Goal: Obtain resource: Download file/media

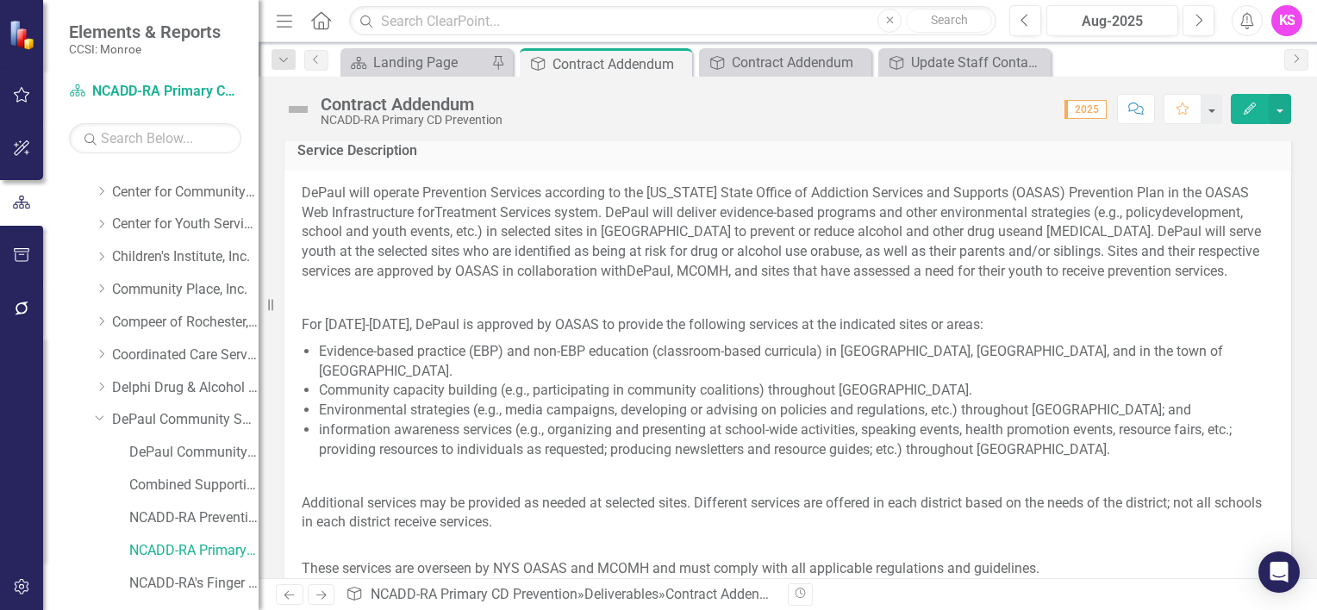
scroll to position [760, 0]
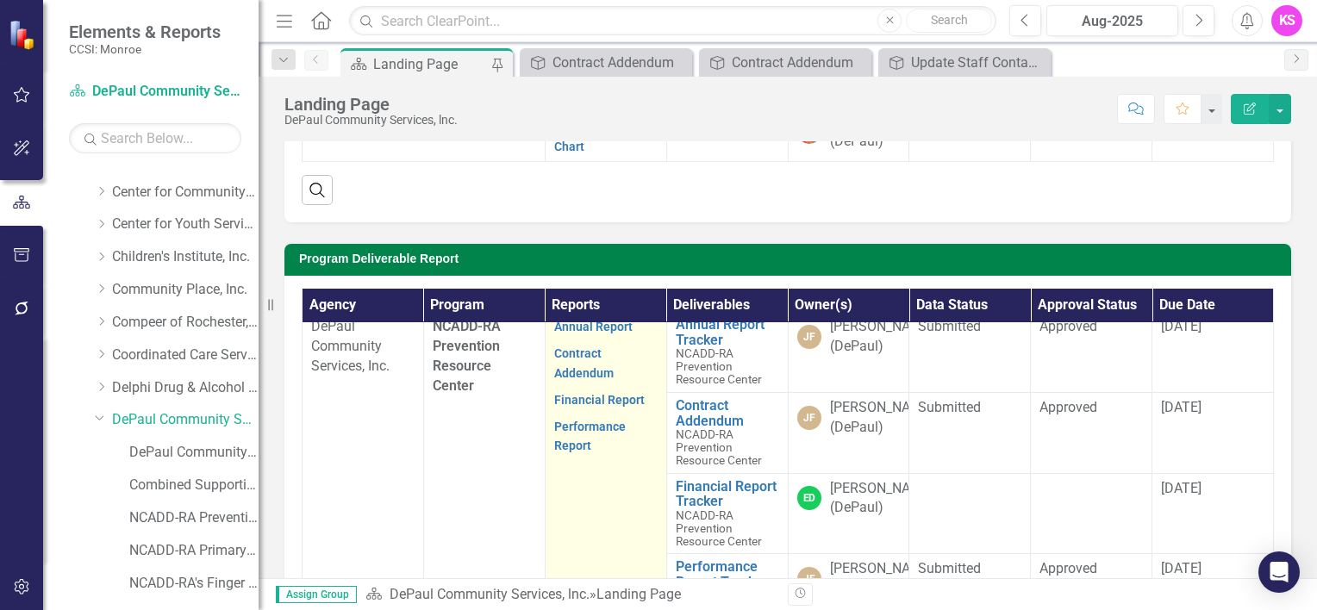
scroll to position [86, 0]
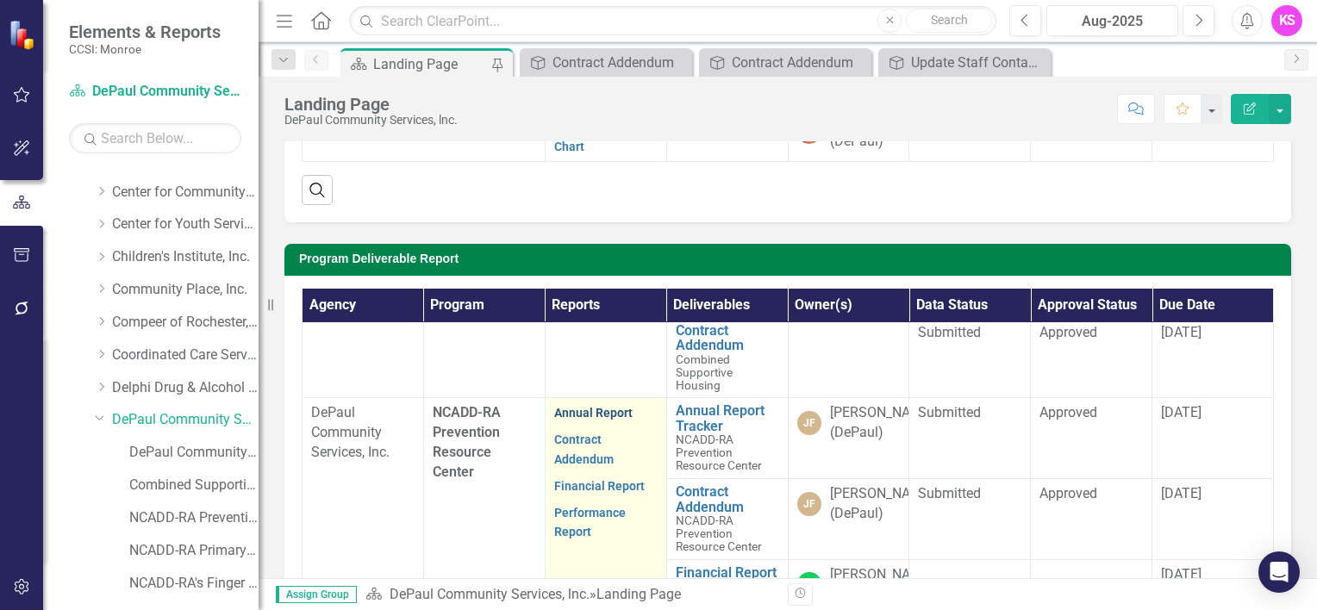
click at [598, 420] on link "Annual Report" at bounding box center [593, 413] width 78 height 14
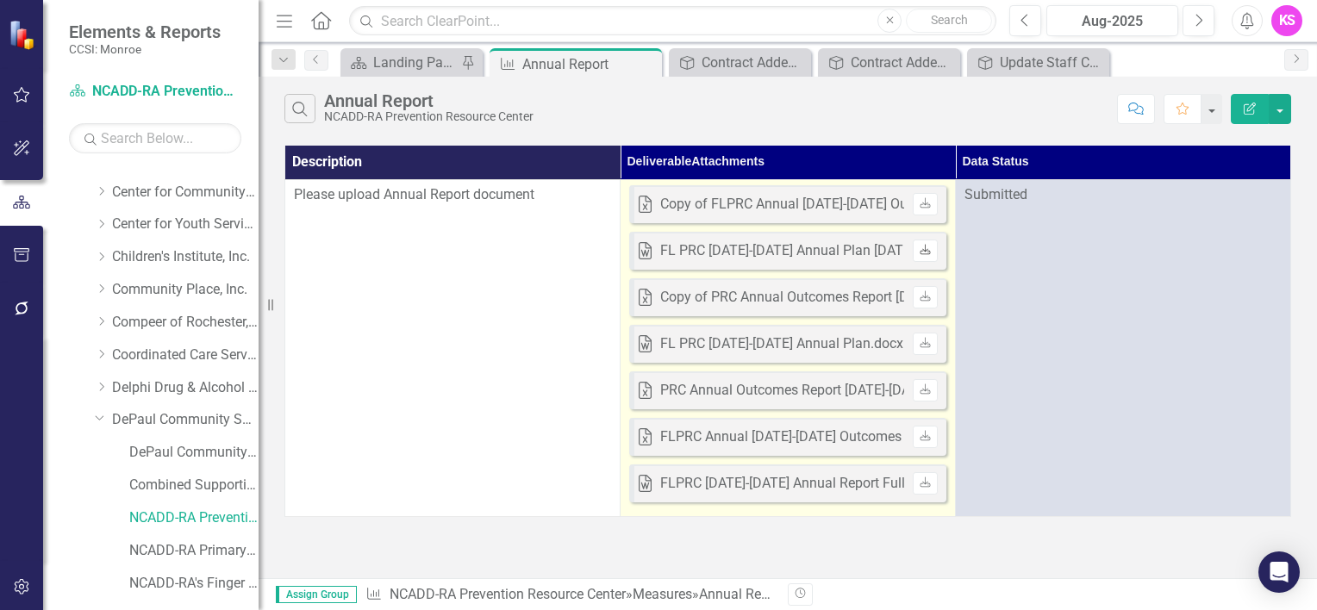
click at [923, 249] on icon "Download" at bounding box center [925, 251] width 13 height 10
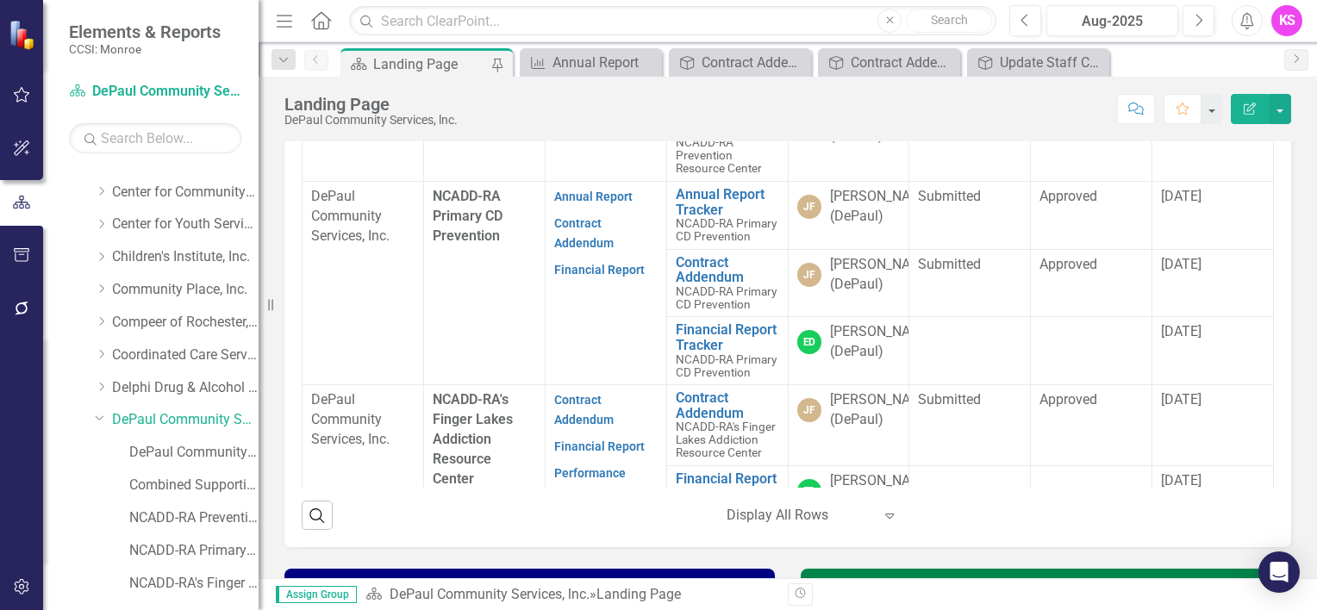
scroll to position [345, 0]
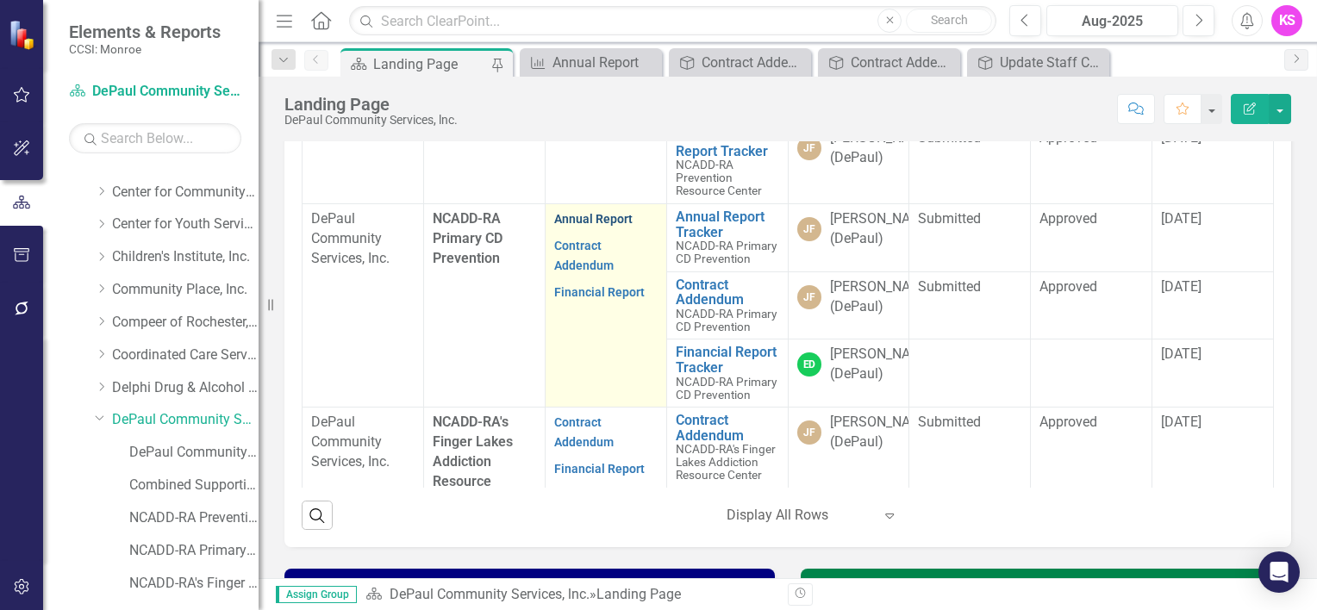
click at [588, 226] on link "Annual Report" at bounding box center [593, 219] width 78 height 14
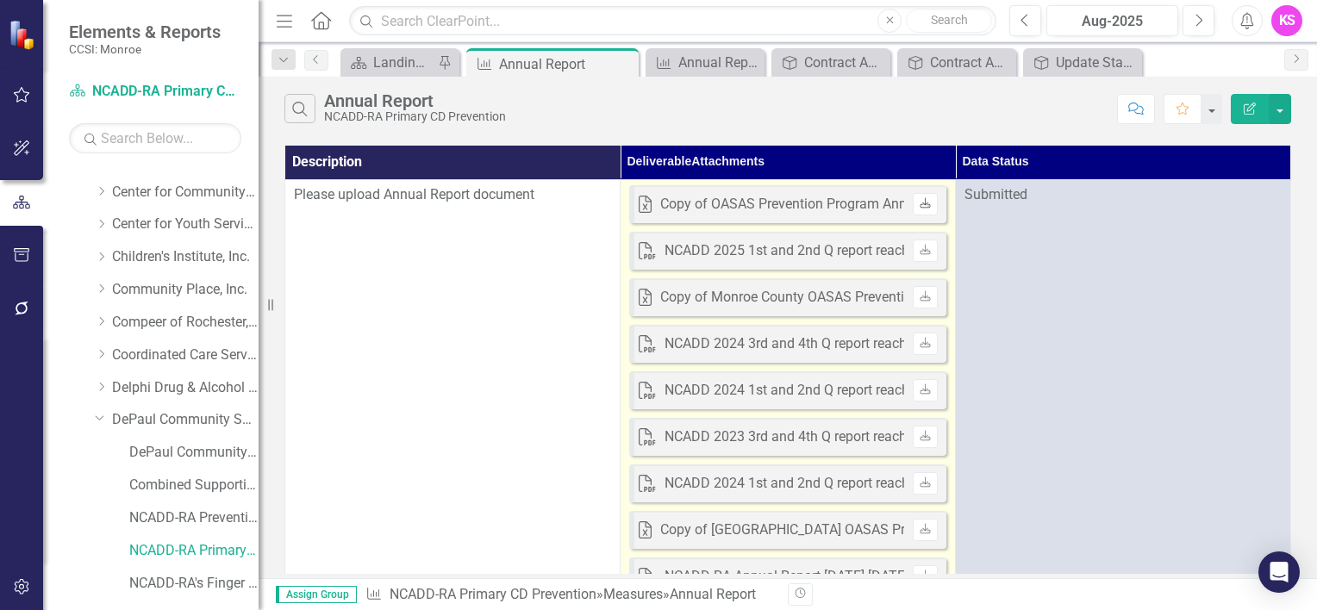
click at [922, 204] on icon "Download" at bounding box center [925, 204] width 13 height 10
click at [923, 203] on icon "Download" at bounding box center [925, 204] width 13 height 10
click at [924, 251] on icon "Download" at bounding box center [925, 251] width 13 height 10
click at [928, 300] on icon "Download" at bounding box center [925, 297] width 13 height 10
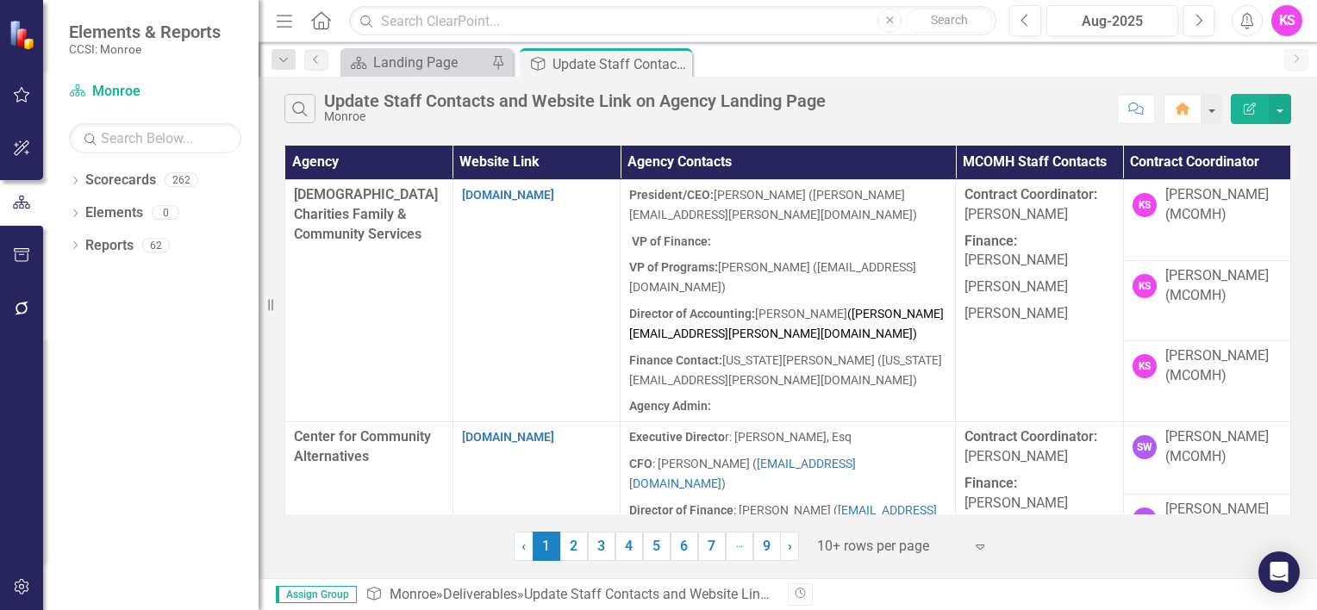
click at [980, 548] on icon at bounding box center [980, 547] width 9 height 5
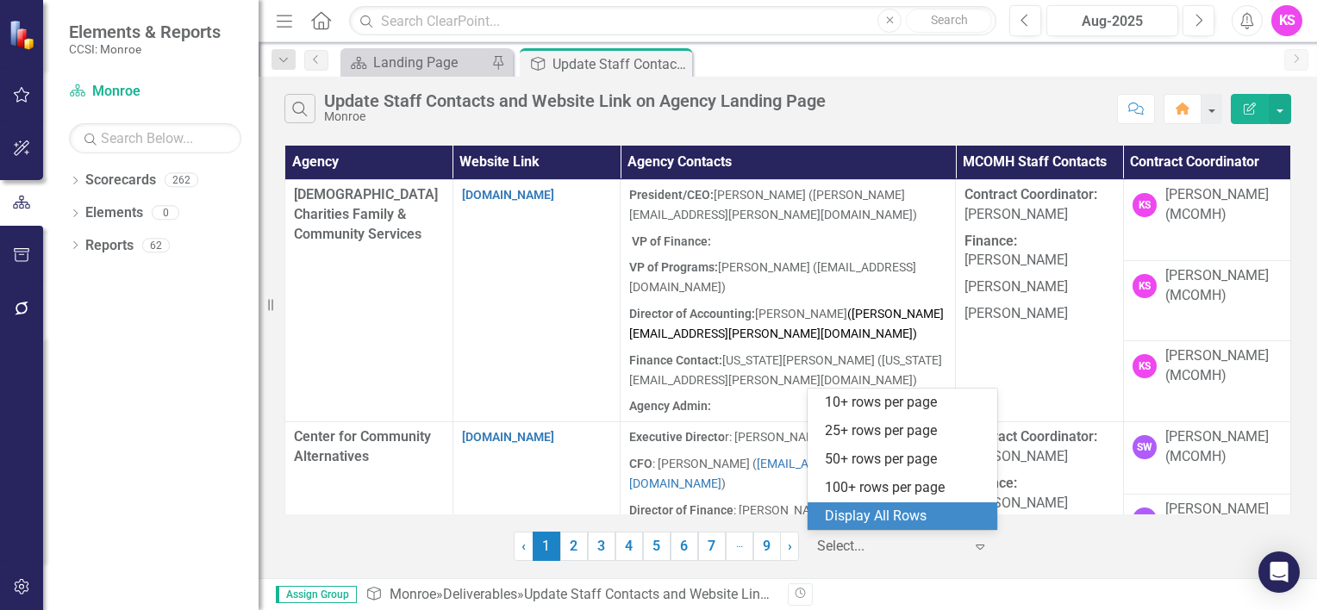
click at [952, 521] on div "Display All Rows" at bounding box center [906, 517] width 162 height 20
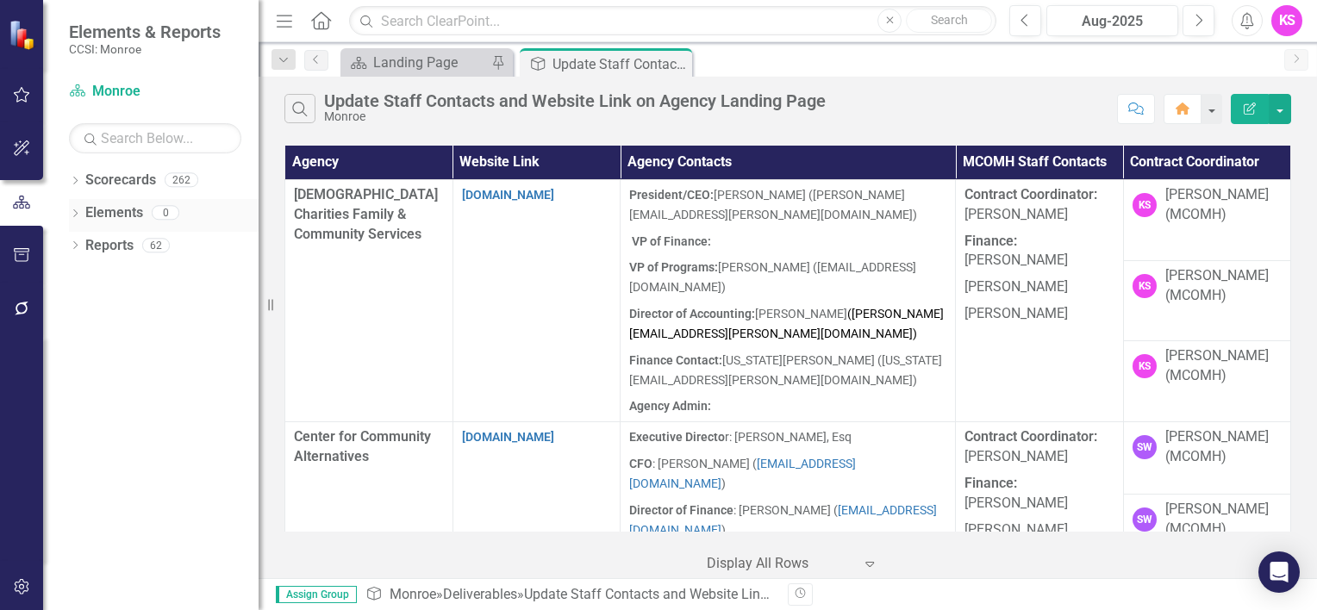
click at [76, 214] on icon at bounding box center [75, 214] width 4 height 8
click at [77, 214] on icon "Dropdown" at bounding box center [72, 212] width 9 height 12
click at [77, 178] on icon "Dropdown" at bounding box center [75, 182] width 12 height 9
click at [90, 210] on icon "Dropdown" at bounding box center [84, 212] width 13 height 10
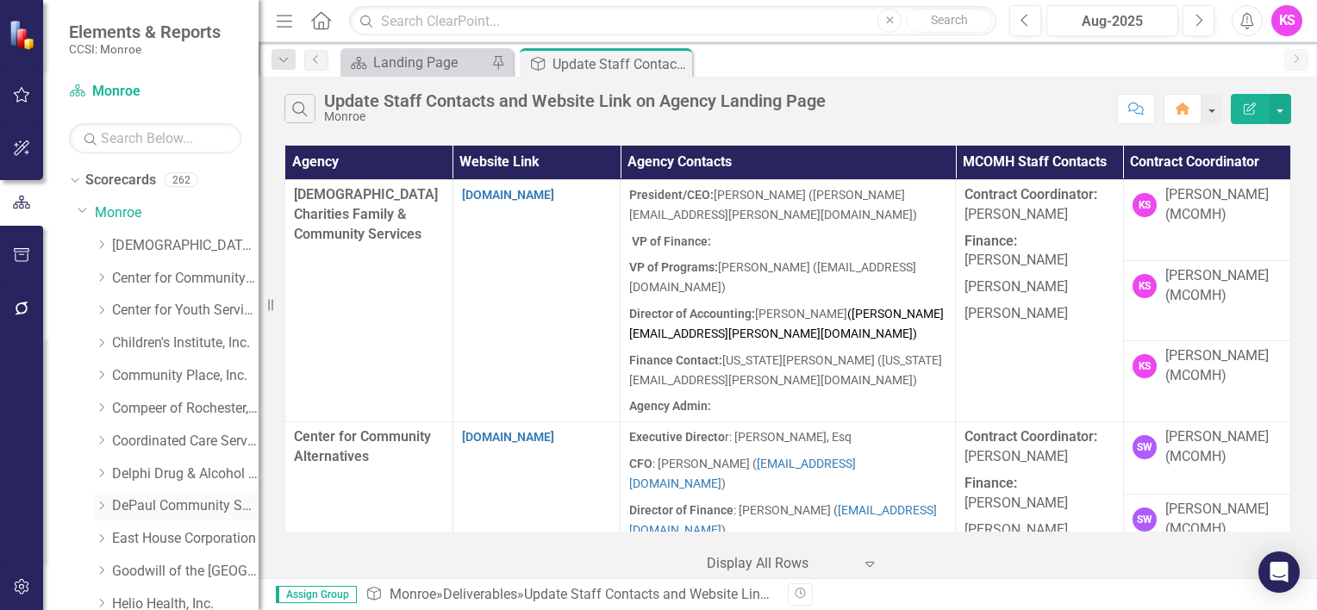
click at [107, 507] on icon "Dropdown" at bounding box center [101, 506] width 13 height 10
click at [160, 505] on link "DePaul Community Services, lnc." at bounding box center [185, 507] width 147 height 20
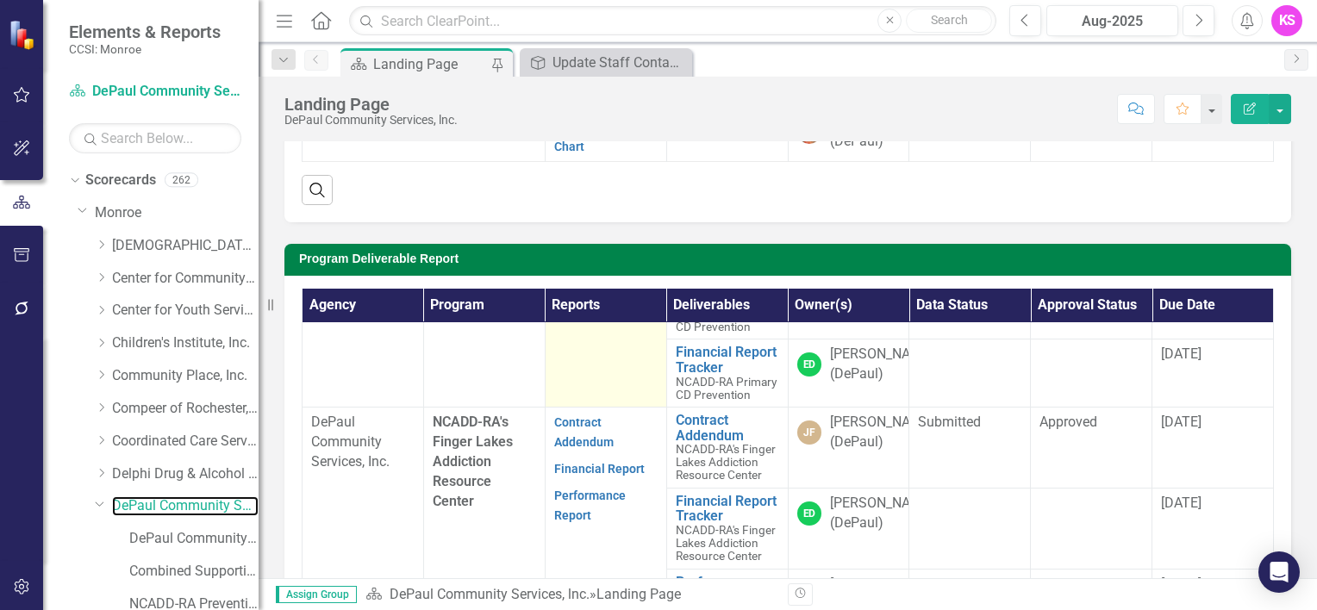
scroll to position [690, 0]
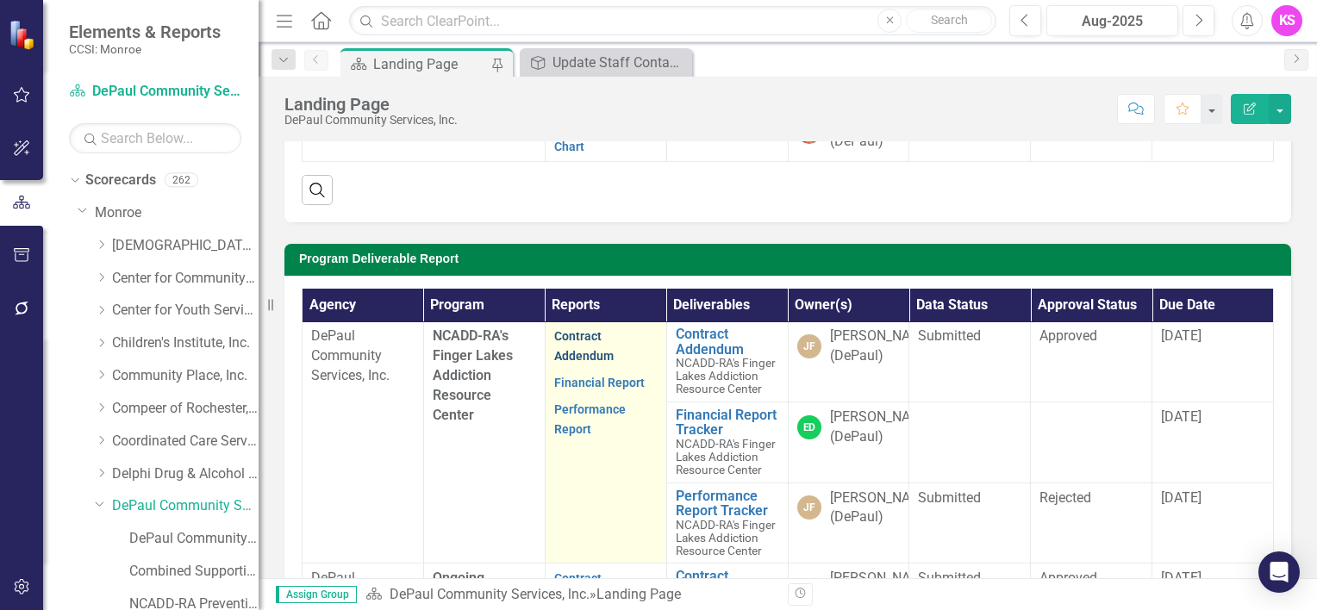
click at [569, 363] on link "Contract Addendum" at bounding box center [583, 346] width 59 height 34
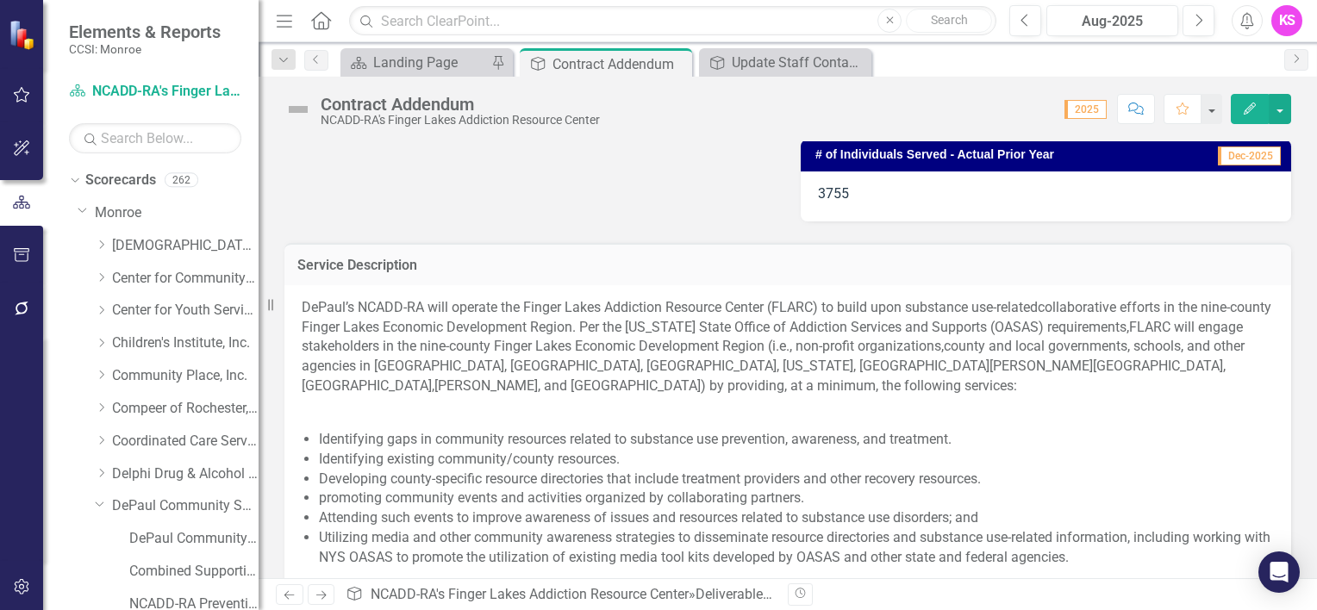
scroll to position [604, 0]
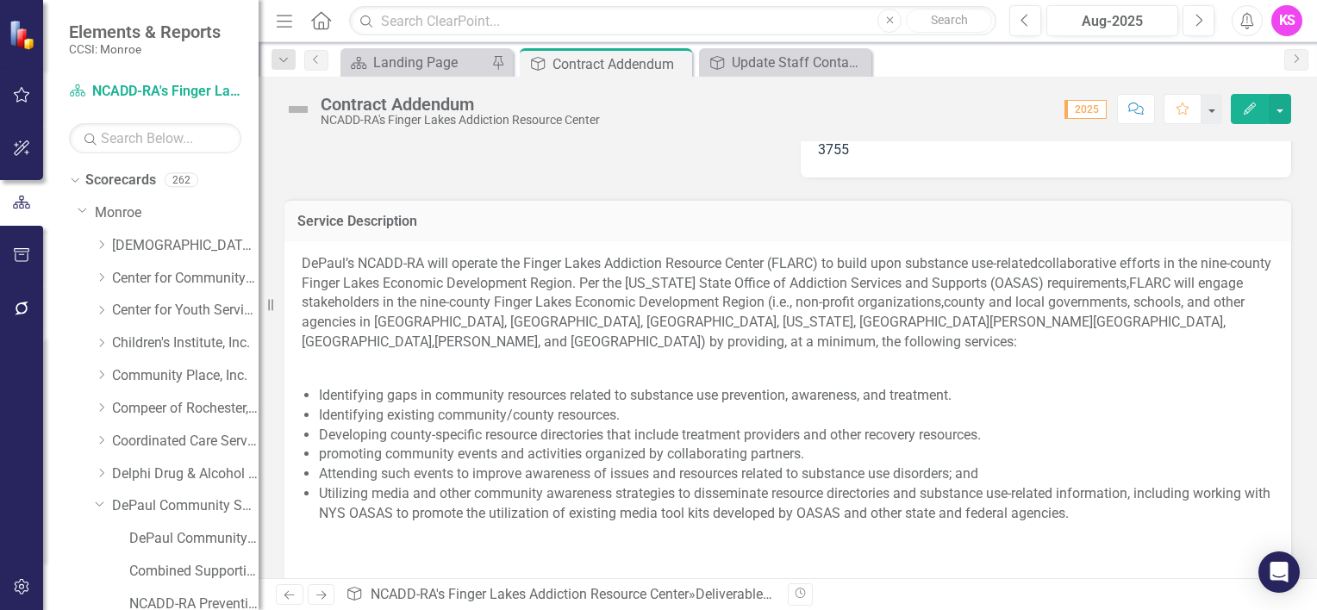
click at [295, 251] on div "DePaul’s NCADD-RA will operate the Finger Lakes Addiction Resource Center (FLAR…" at bounding box center [788, 513] width 1007 height 544
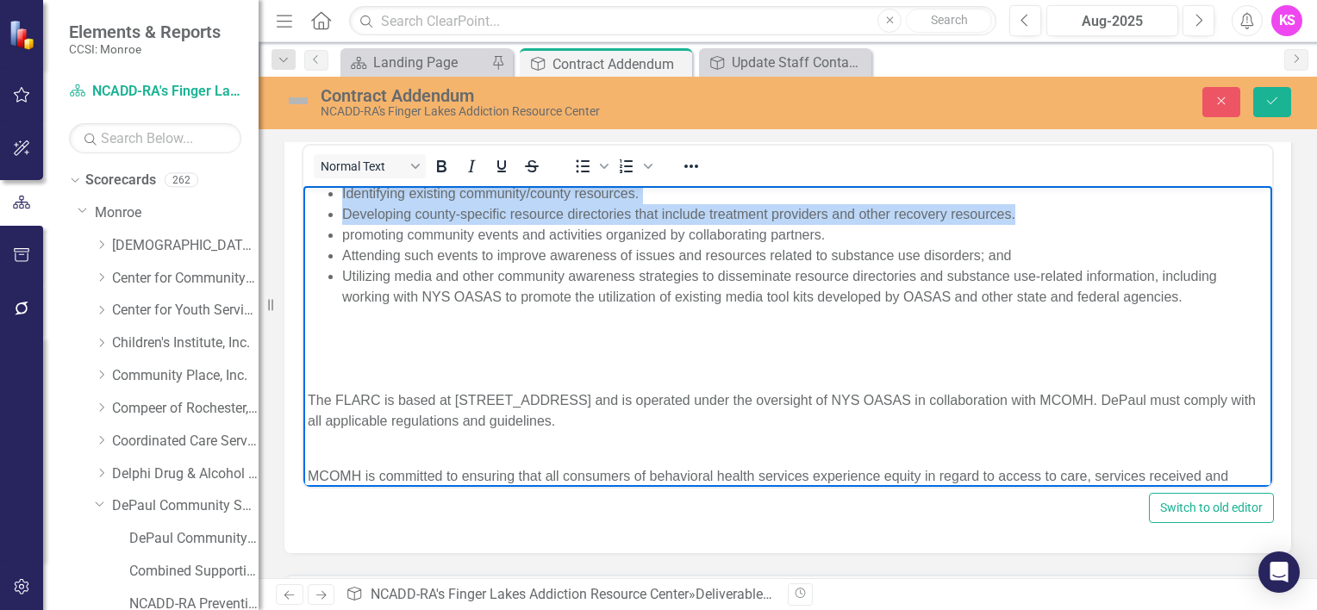
scroll to position [194, 0]
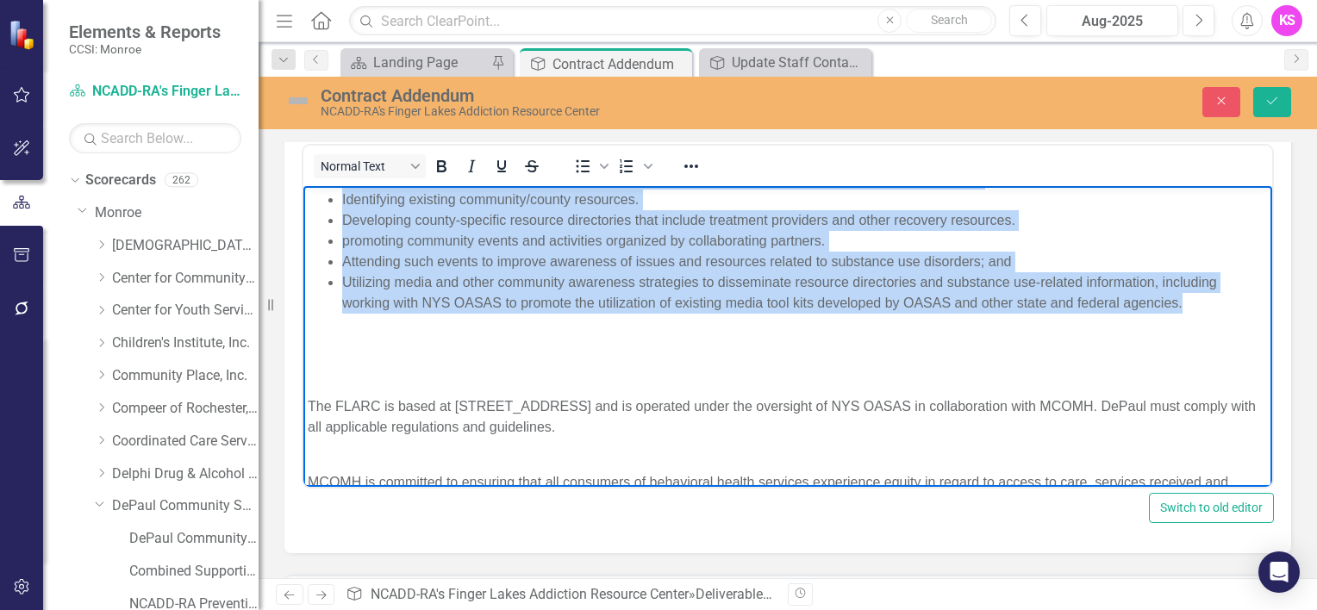
drag, startPoint x: 309, startPoint y: 197, endPoint x: 1232, endPoint y: 280, distance: 927.1
click at [1232, 280] on body "DePaul’s NCADD-RA will operate the Finger Lakes Addiction Resource Center (FLAR…" at bounding box center [787, 313] width 969 height 643
copy body "LoRemi’d SITAM-CO adip elitsed doe Tempor Incid Utlaboree Dolorema Aliqua (ENIM…"
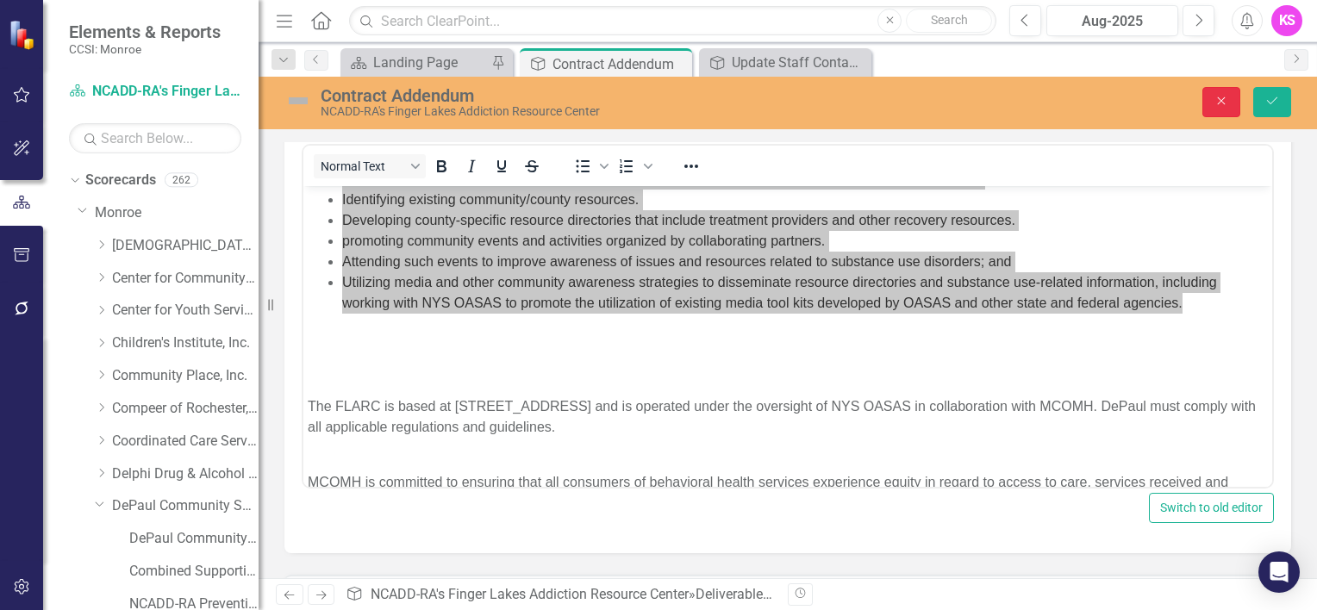
click at [1221, 103] on icon "Close" at bounding box center [1222, 101] width 16 height 12
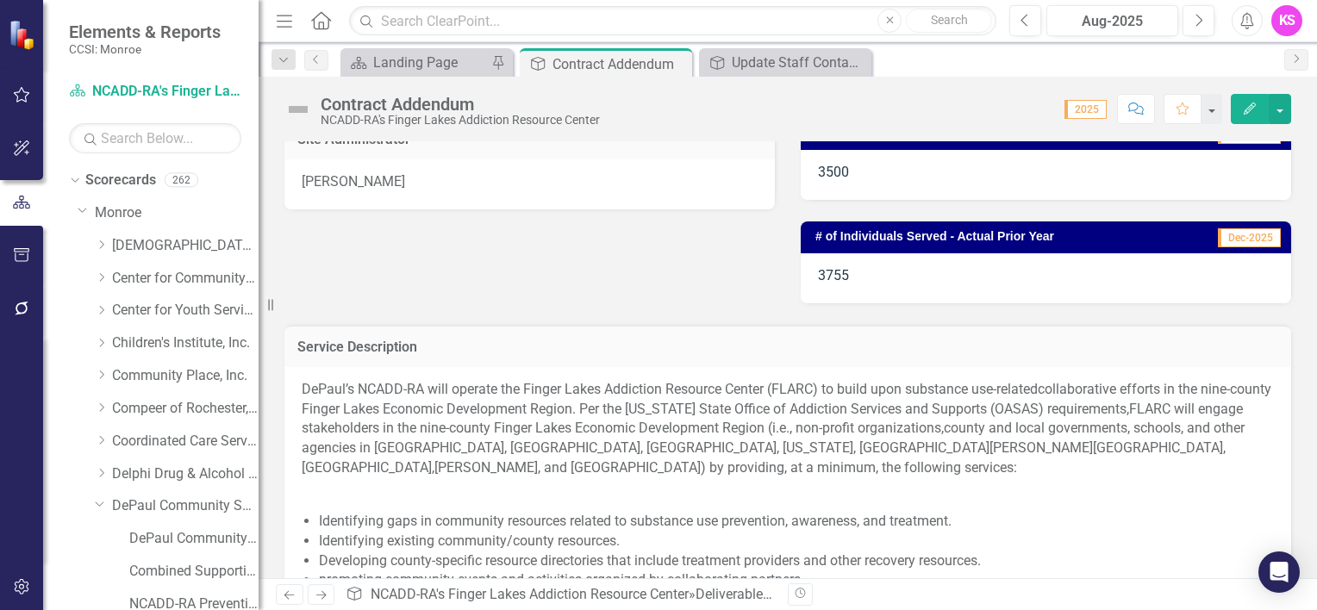
scroll to position [547, 0]
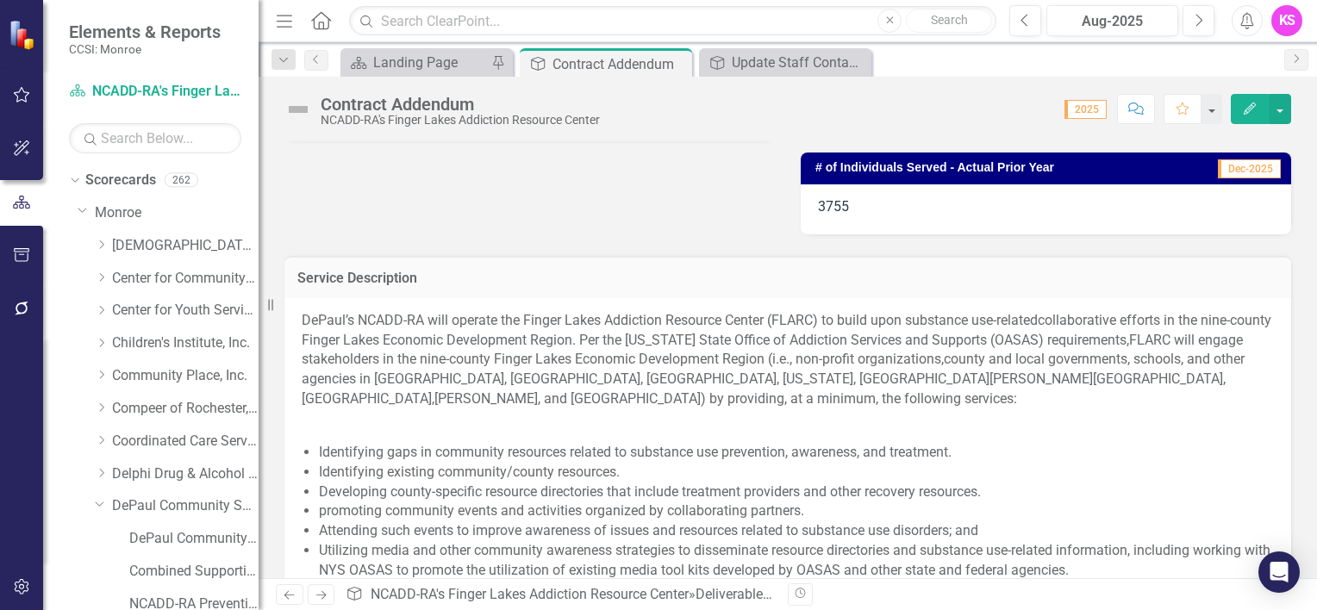
click at [297, 314] on div "DePaul’s NCADD-RA will operate the Finger Lakes Addiction Resource Center (FLAR…" at bounding box center [788, 570] width 1007 height 544
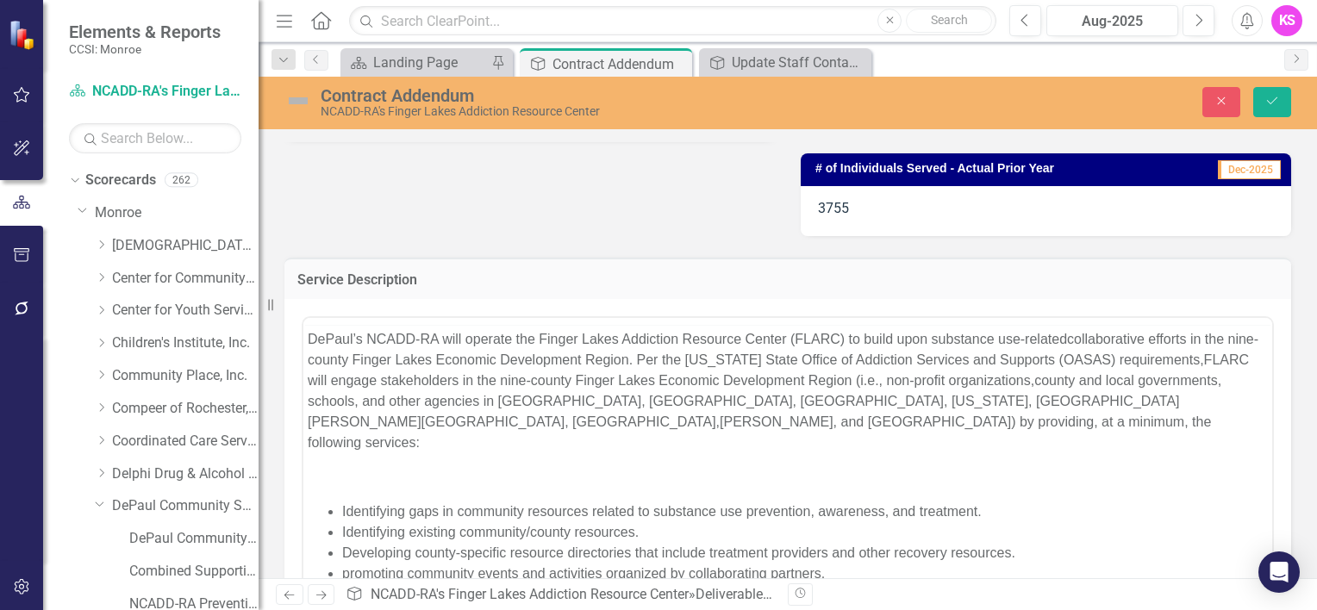
scroll to position [0, 0]
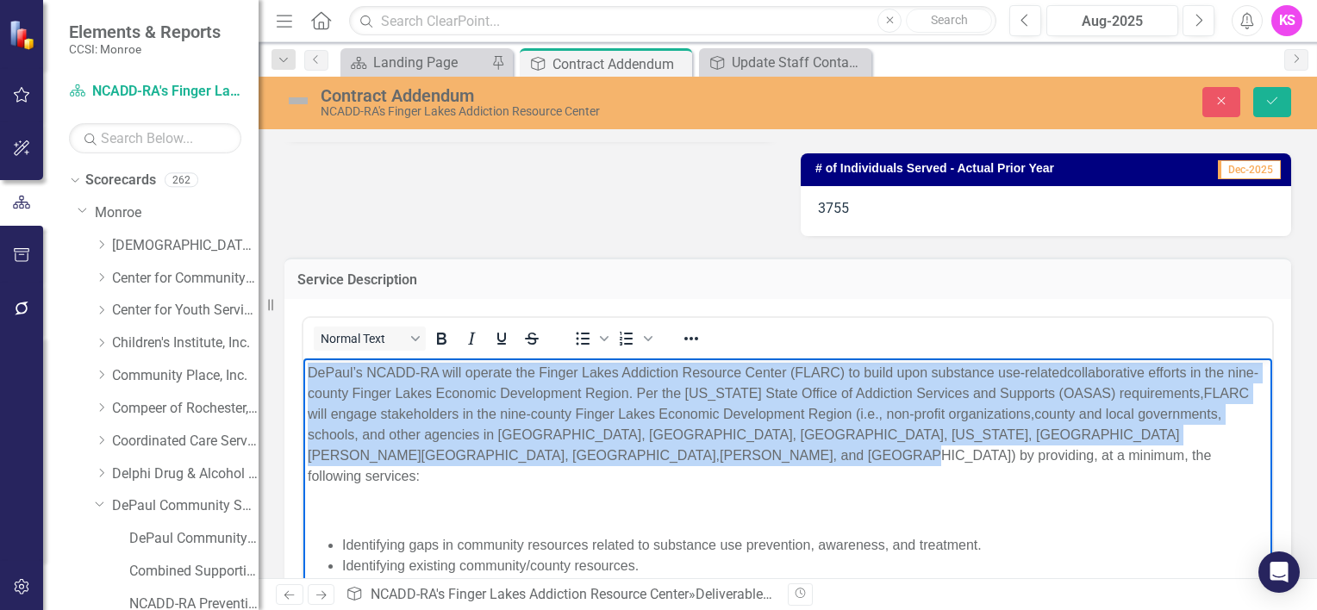
drag, startPoint x: 306, startPoint y: 371, endPoint x: 1205, endPoint y: 429, distance: 901.2
copy p "DePaul’s NCADD-RA will operate the Finger Lakes Addiction Resource Center (FLAR…"
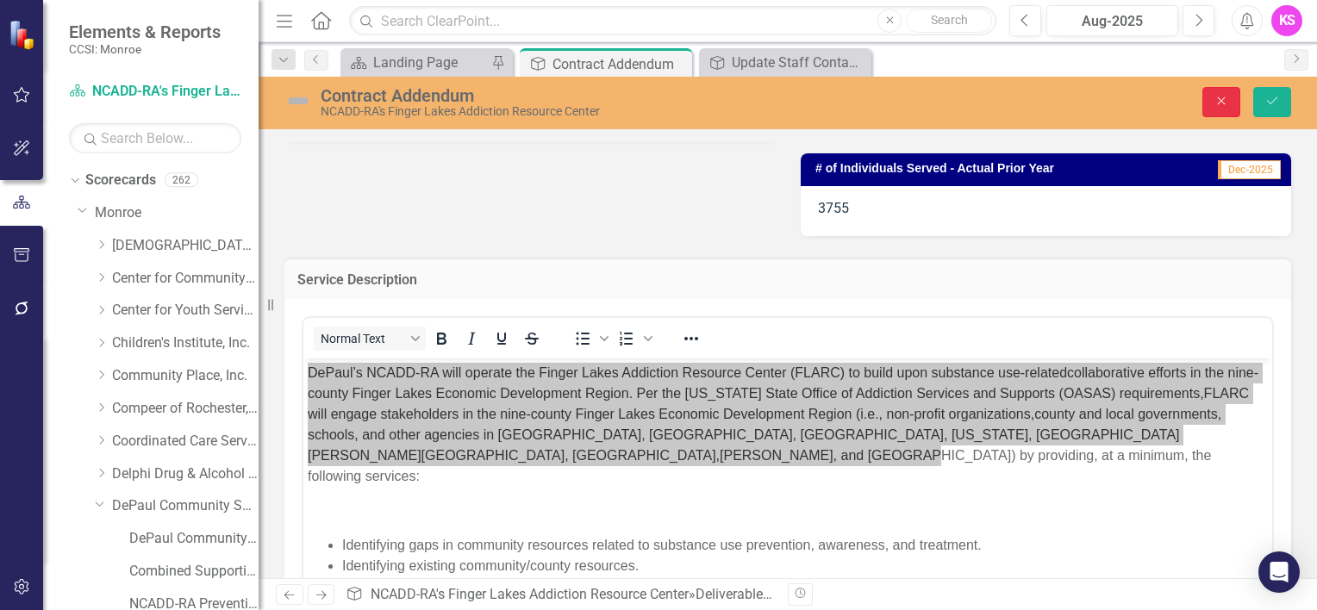
click at [1221, 102] on icon "Close" at bounding box center [1222, 101] width 16 height 12
